Goal: Find specific page/section: Locate a particular part of the current website

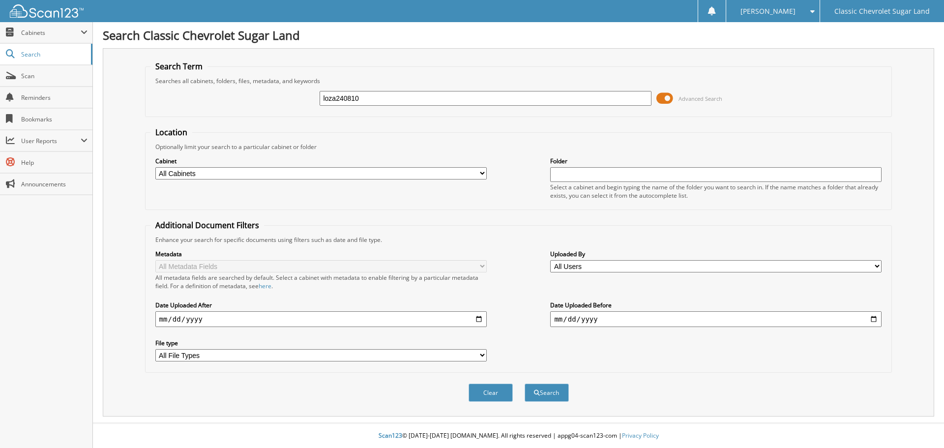
type input "loza240810"
click at [525, 384] on button "Search" at bounding box center [547, 393] width 44 height 18
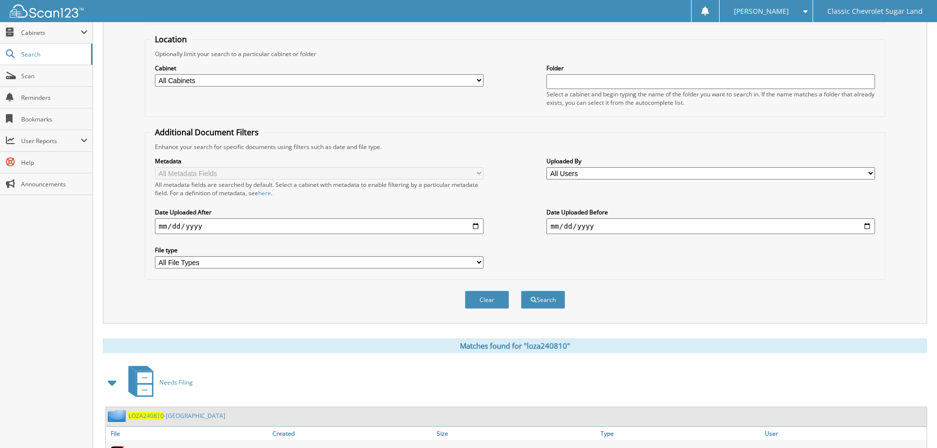
scroll to position [140, 0]
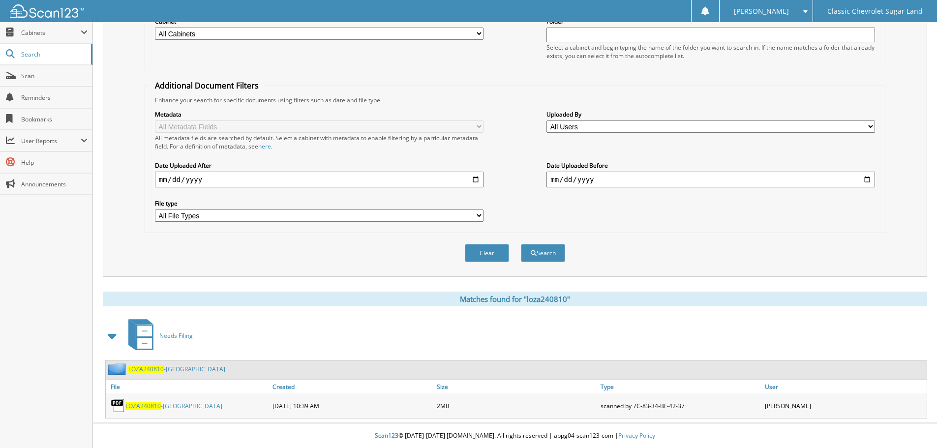
click at [153, 405] on span "LOZA240810" at bounding box center [142, 406] width 35 height 8
